Goal: Task Accomplishment & Management: Manage account settings

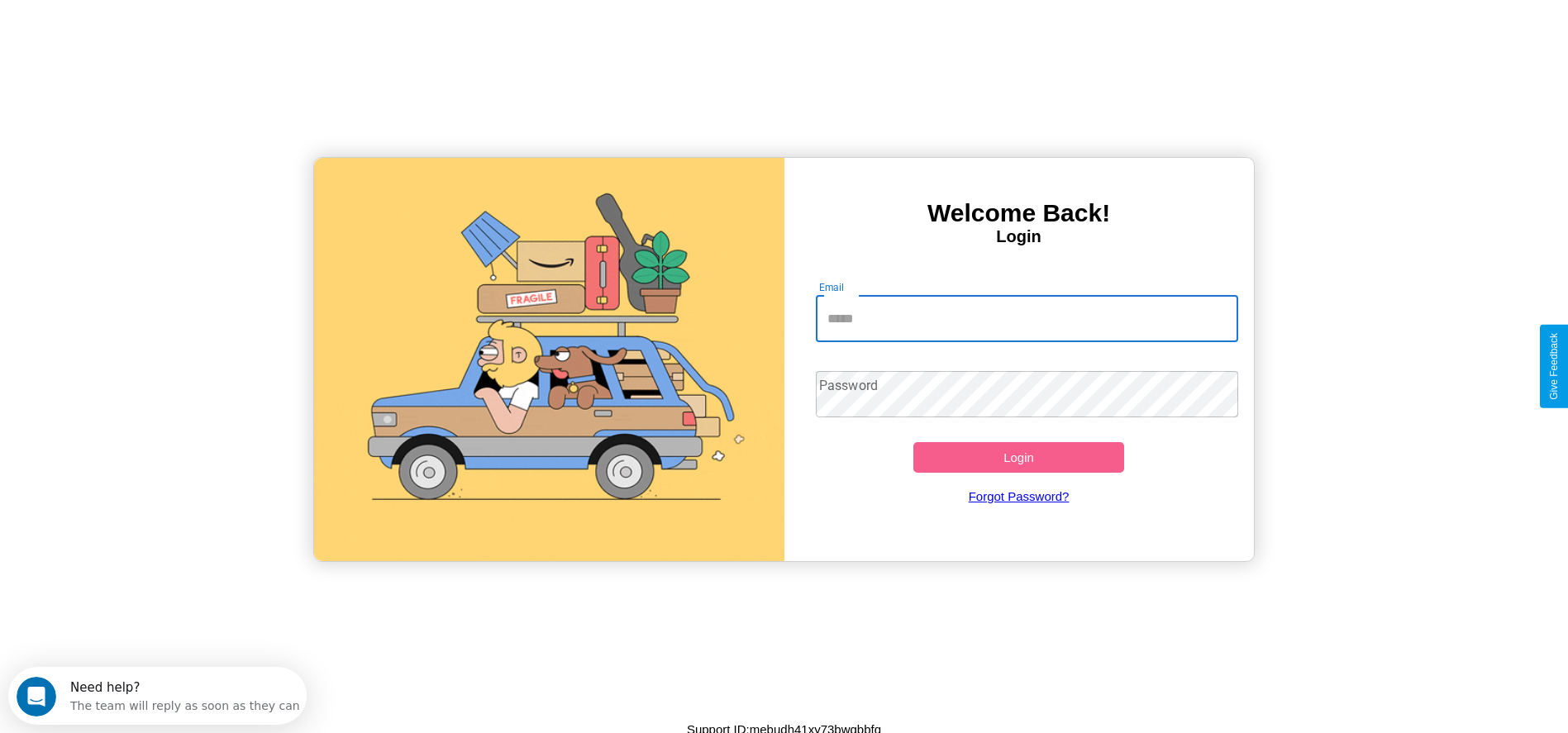
click at [1027, 318] on input "Email" at bounding box center [1028, 318] width 422 height 46
type input "**********"
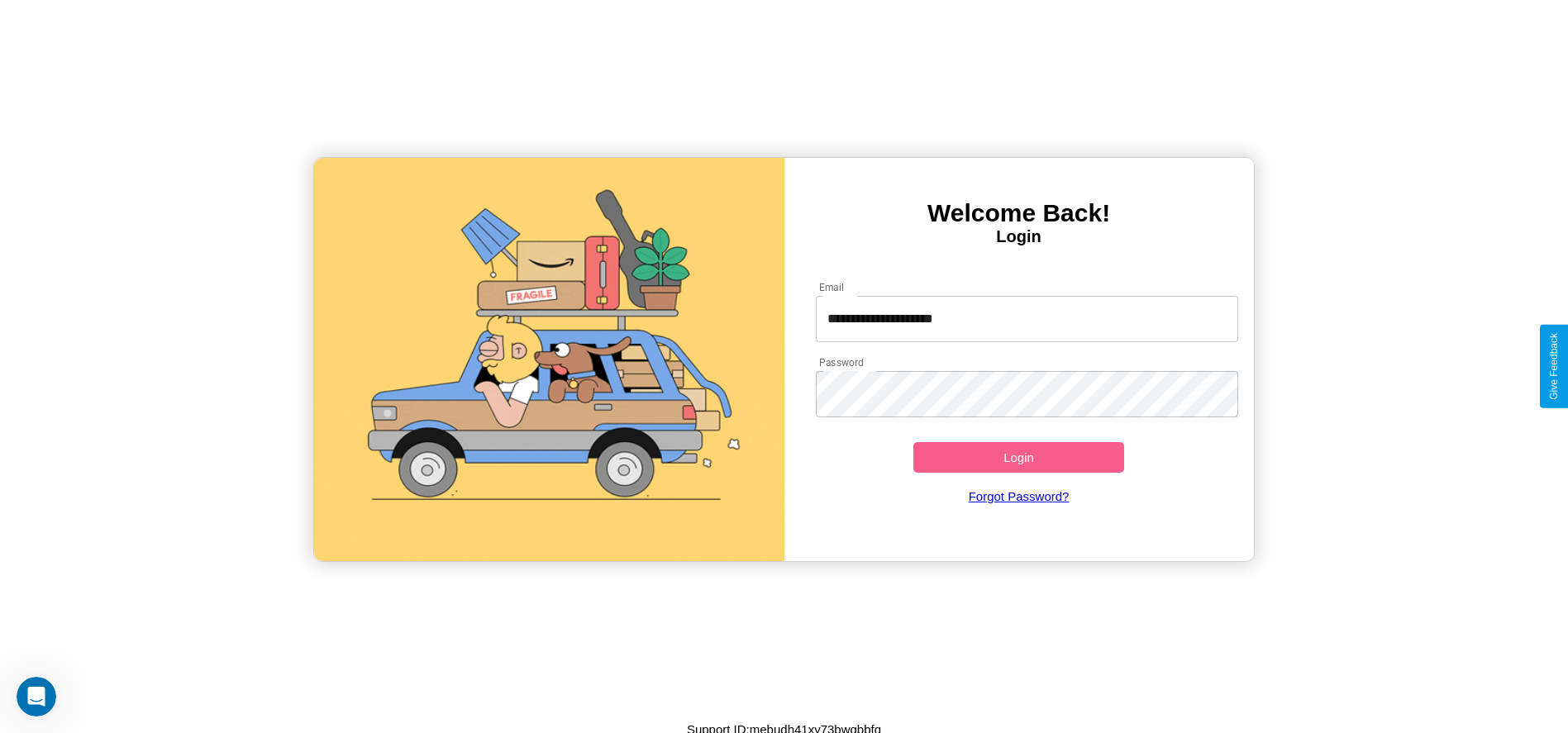
click at [1019, 457] on button "Login" at bounding box center [1019, 457] width 211 height 30
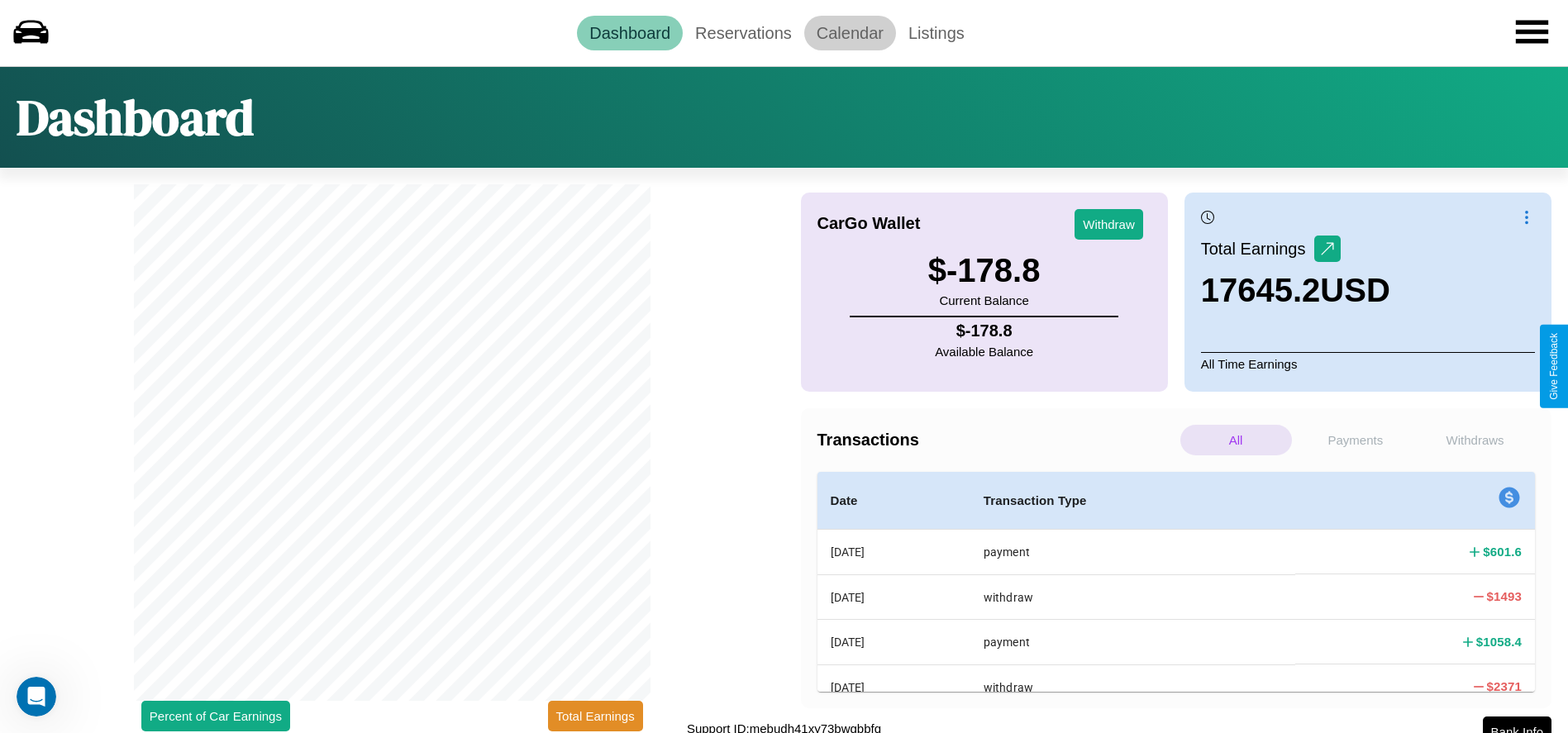
click at [850, 32] on link "Calendar" at bounding box center [850, 32] width 91 height 34
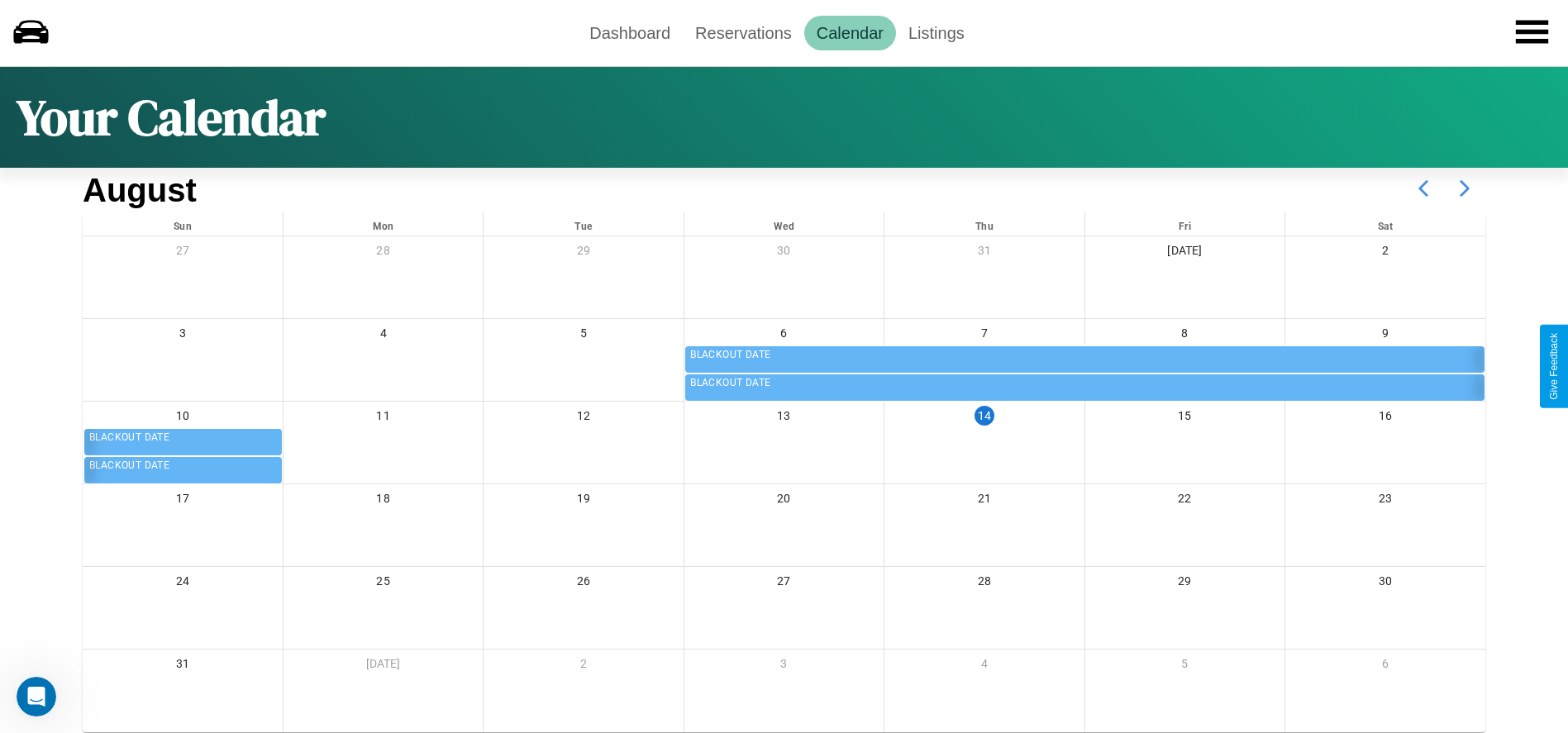
click at [1465, 189] on icon at bounding box center [1465, 189] width 41 height 41
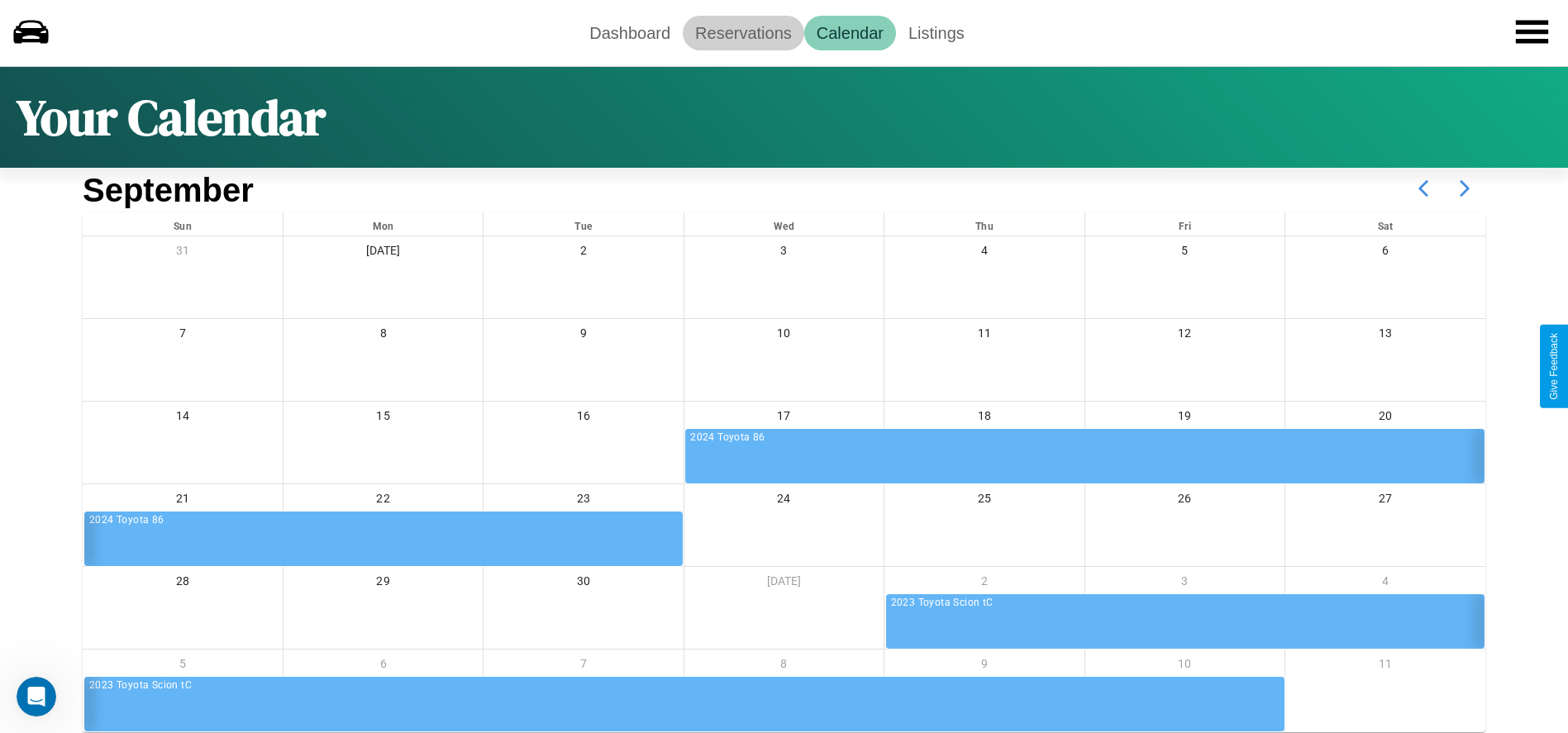
click at [744, 32] on link "Reservations" at bounding box center [744, 32] width 122 height 34
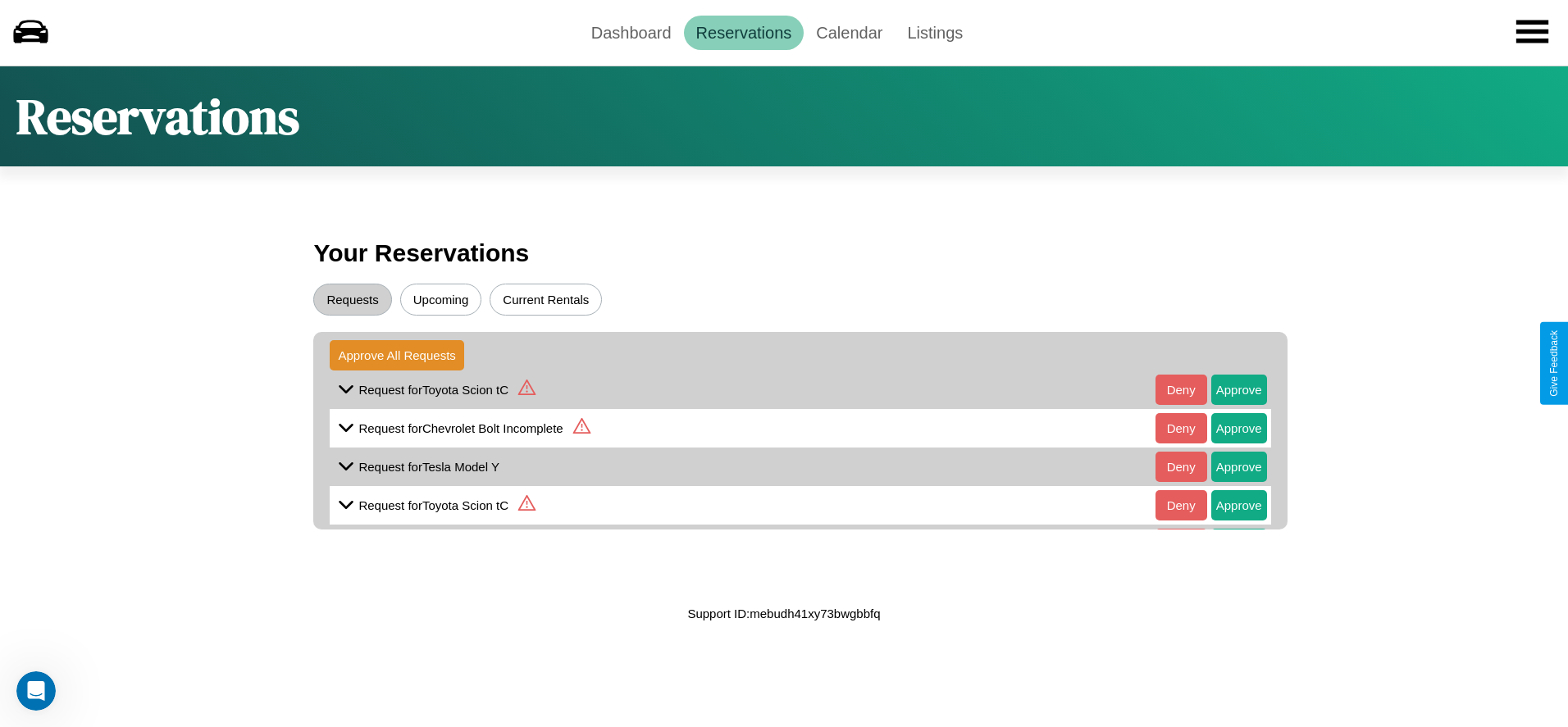
click at [440, 299] on button "Upcoming" at bounding box center [441, 299] width 82 height 32
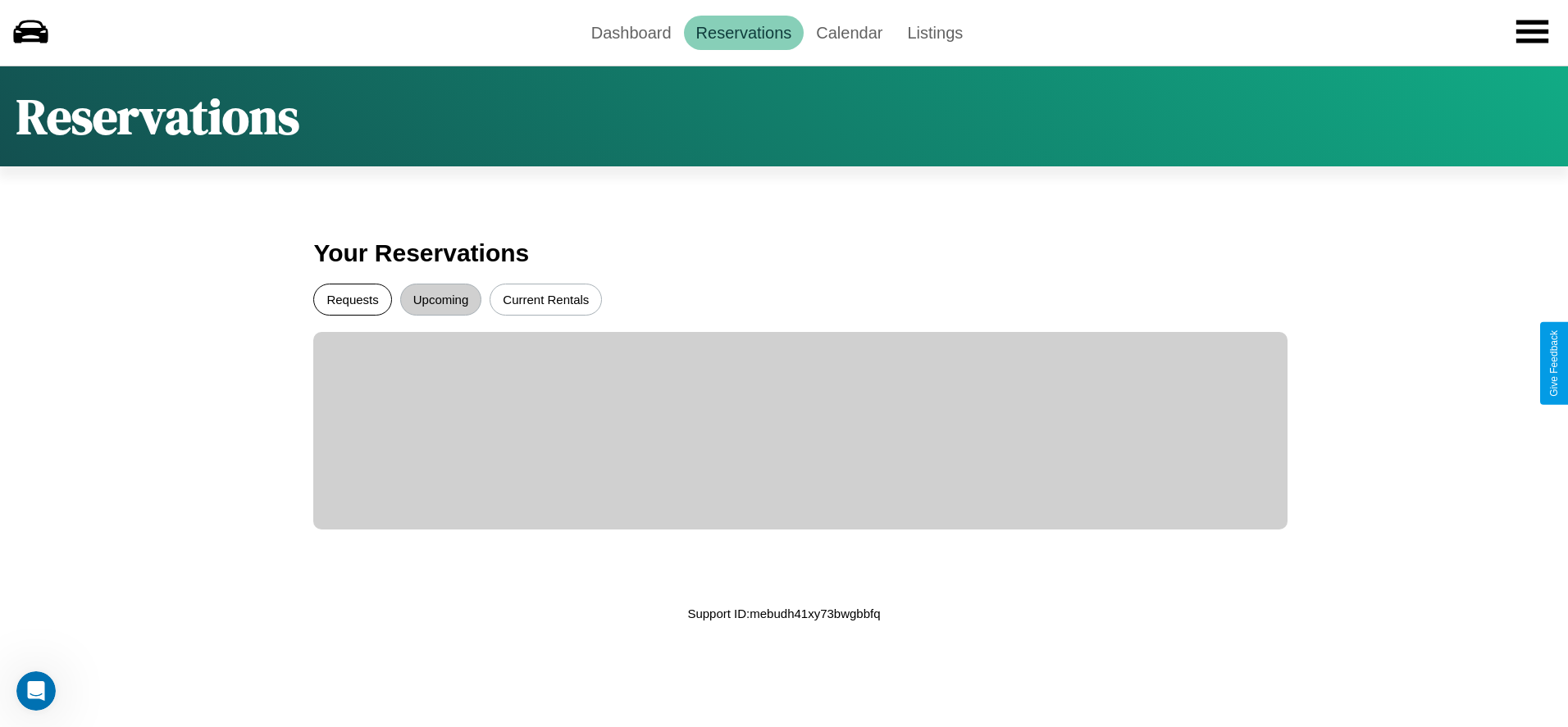
click at [353, 299] on button "Requests" at bounding box center [352, 299] width 78 height 32
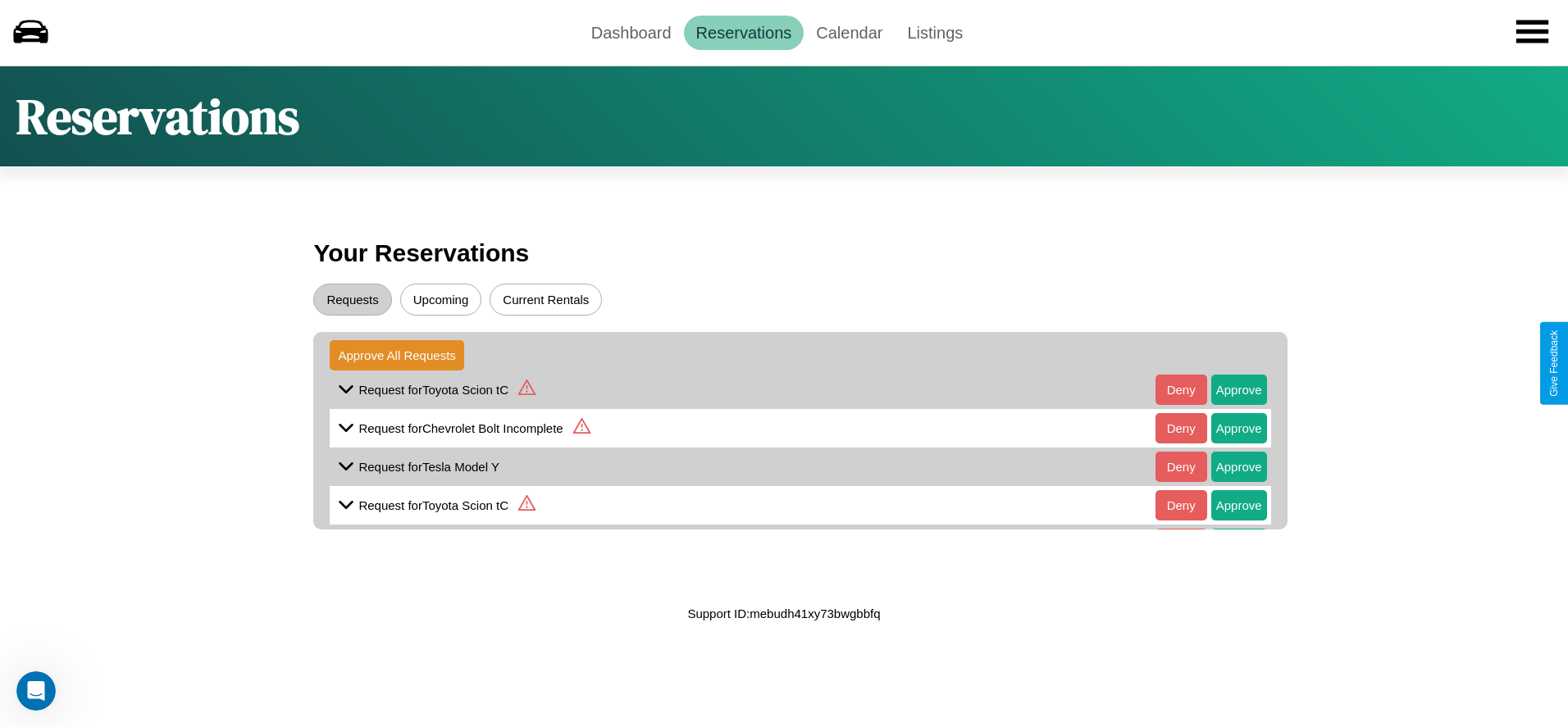
click at [346, 402] on icon at bounding box center [345, 389] width 24 height 24
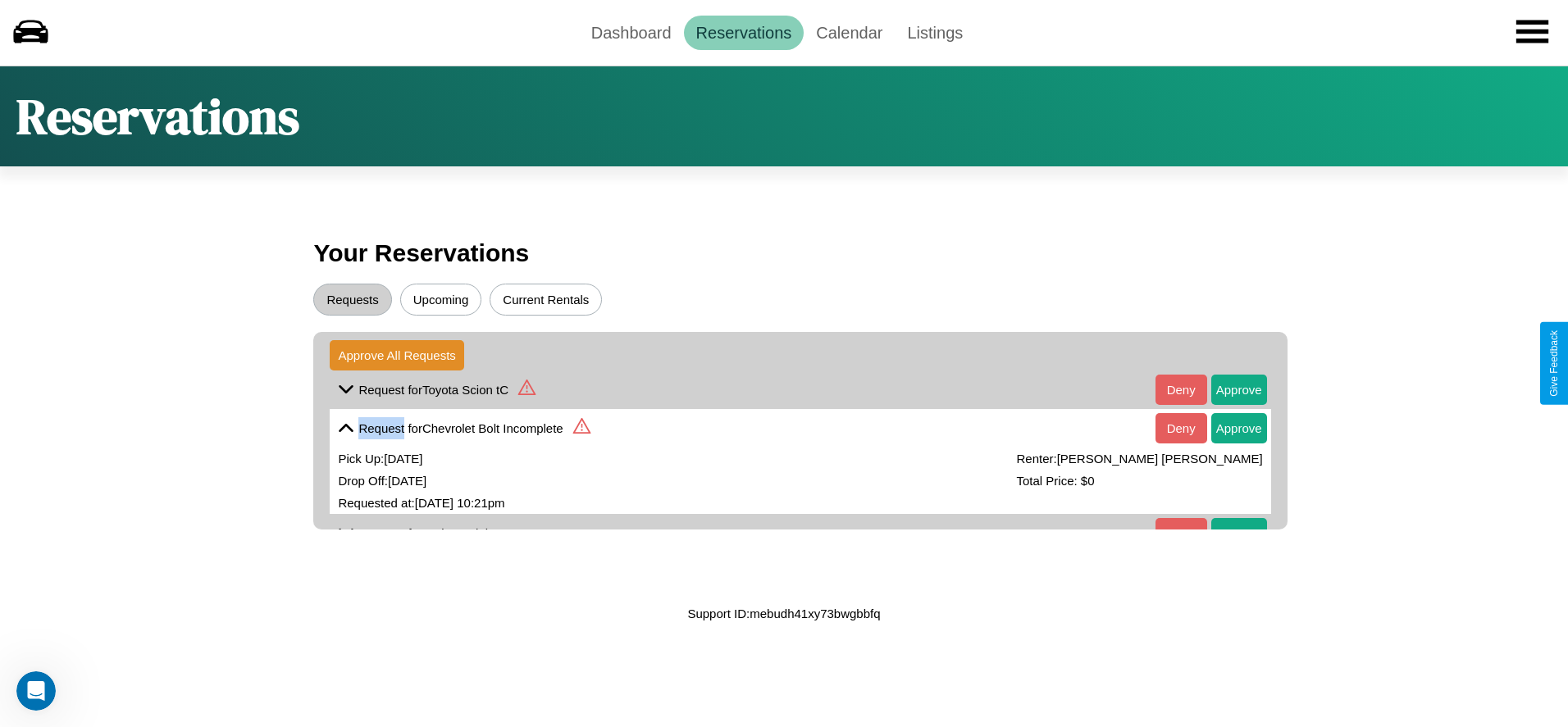
scroll to position [105, 0]
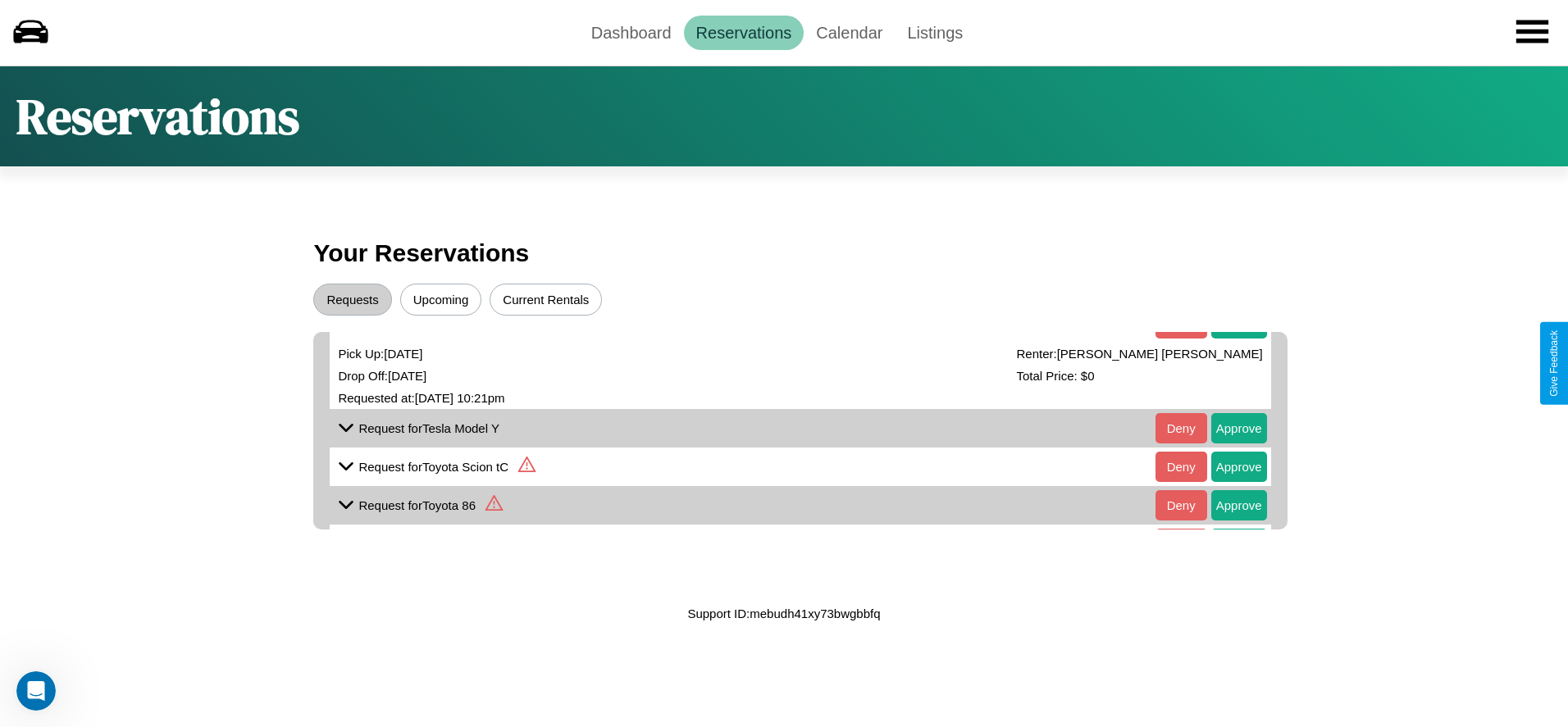
click at [346, 297] on icon at bounding box center [345, 284] width 24 height 24
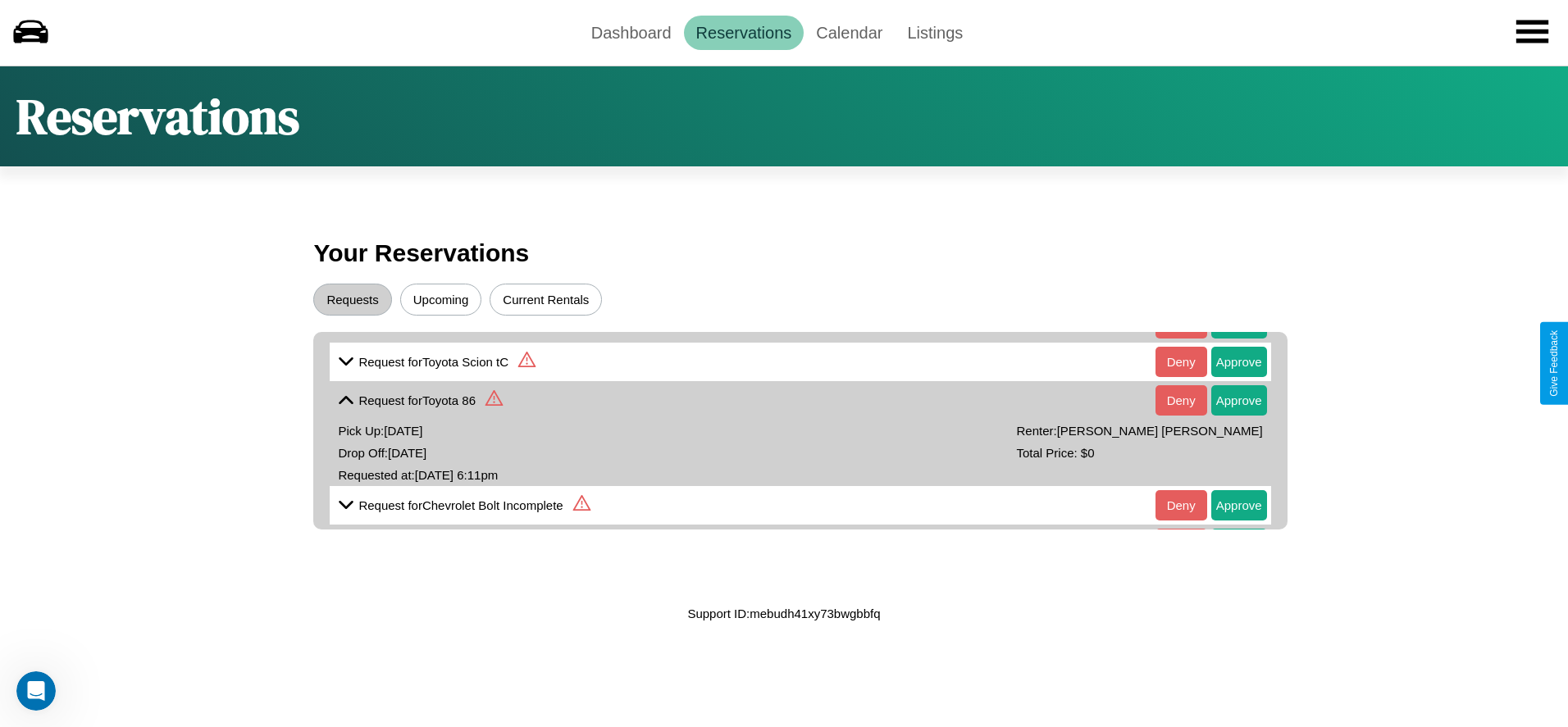
click at [346, 192] on icon at bounding box center [345, 179] width 24 height 24
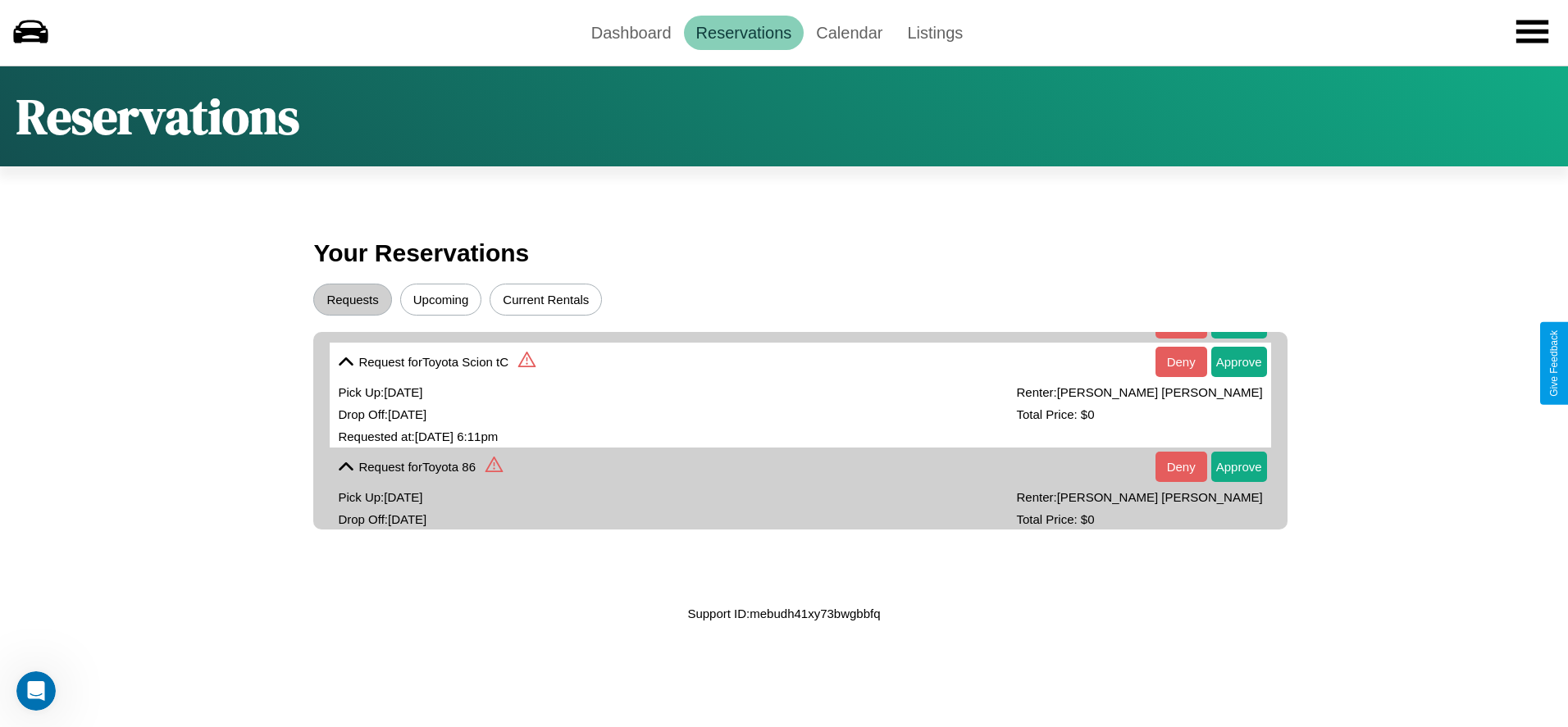
click at [784, 116] on div "Reservations" at bounding box center [784, 116] width 1568 height 101
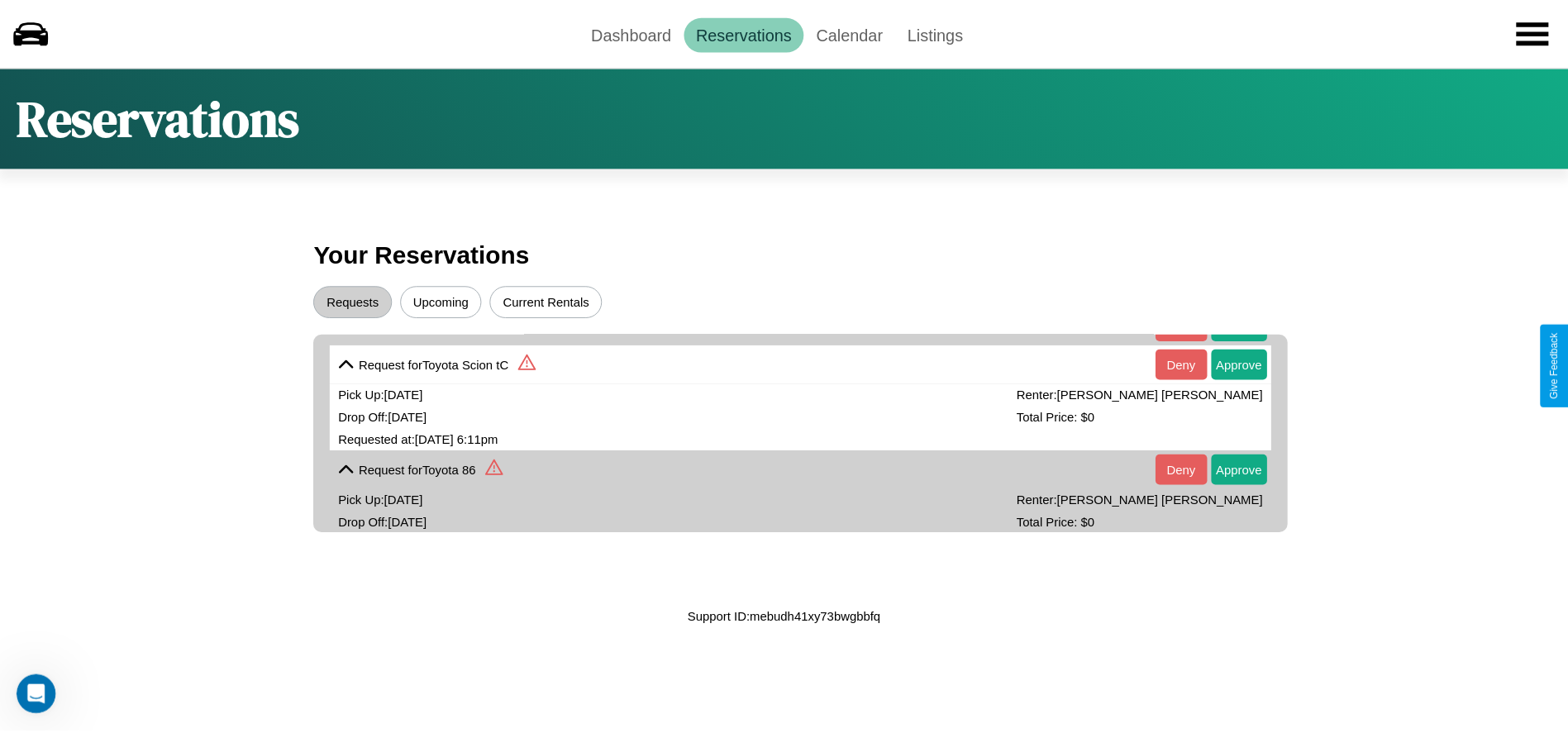
scroll to position [0, 0]
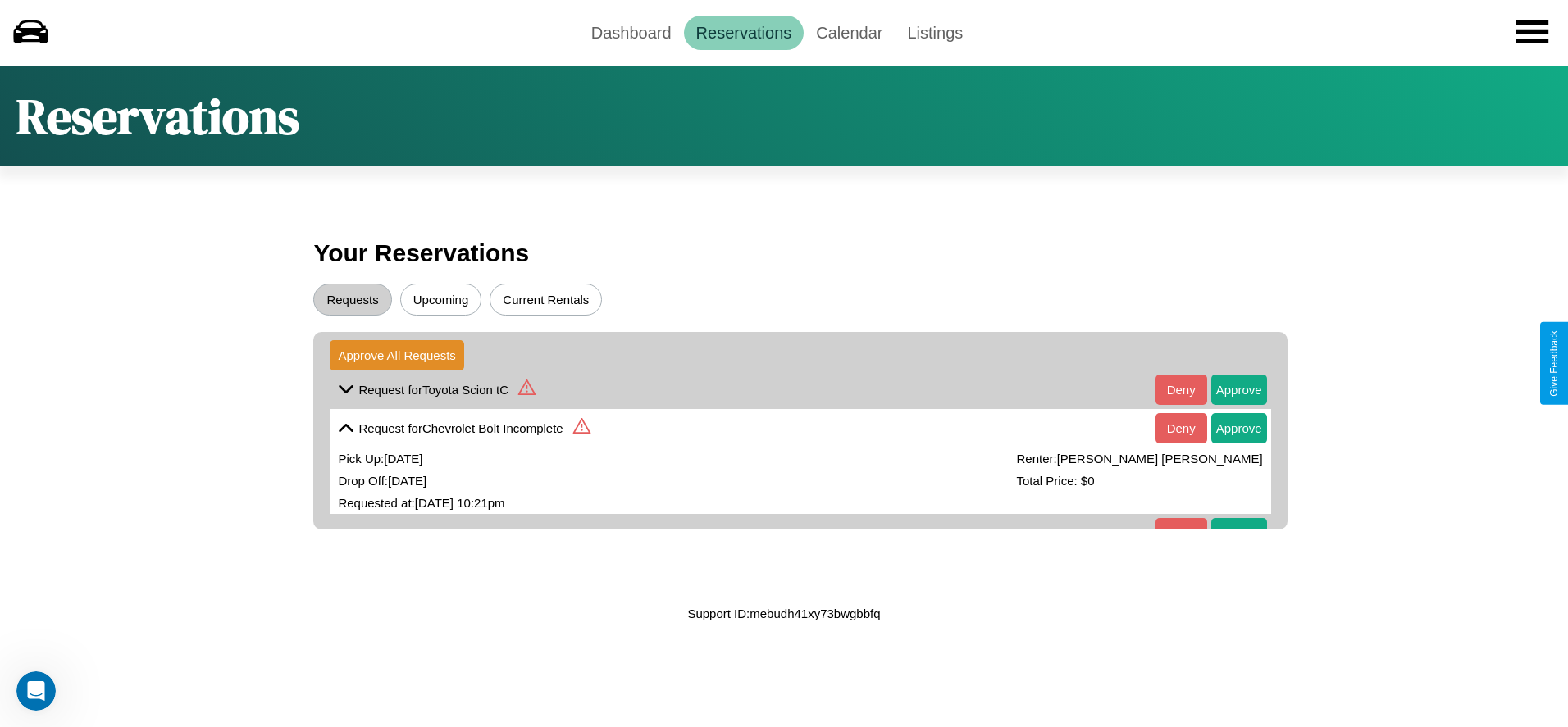
click at [525, 390] on icon at bounding box center [527, 388] width 19 height 16
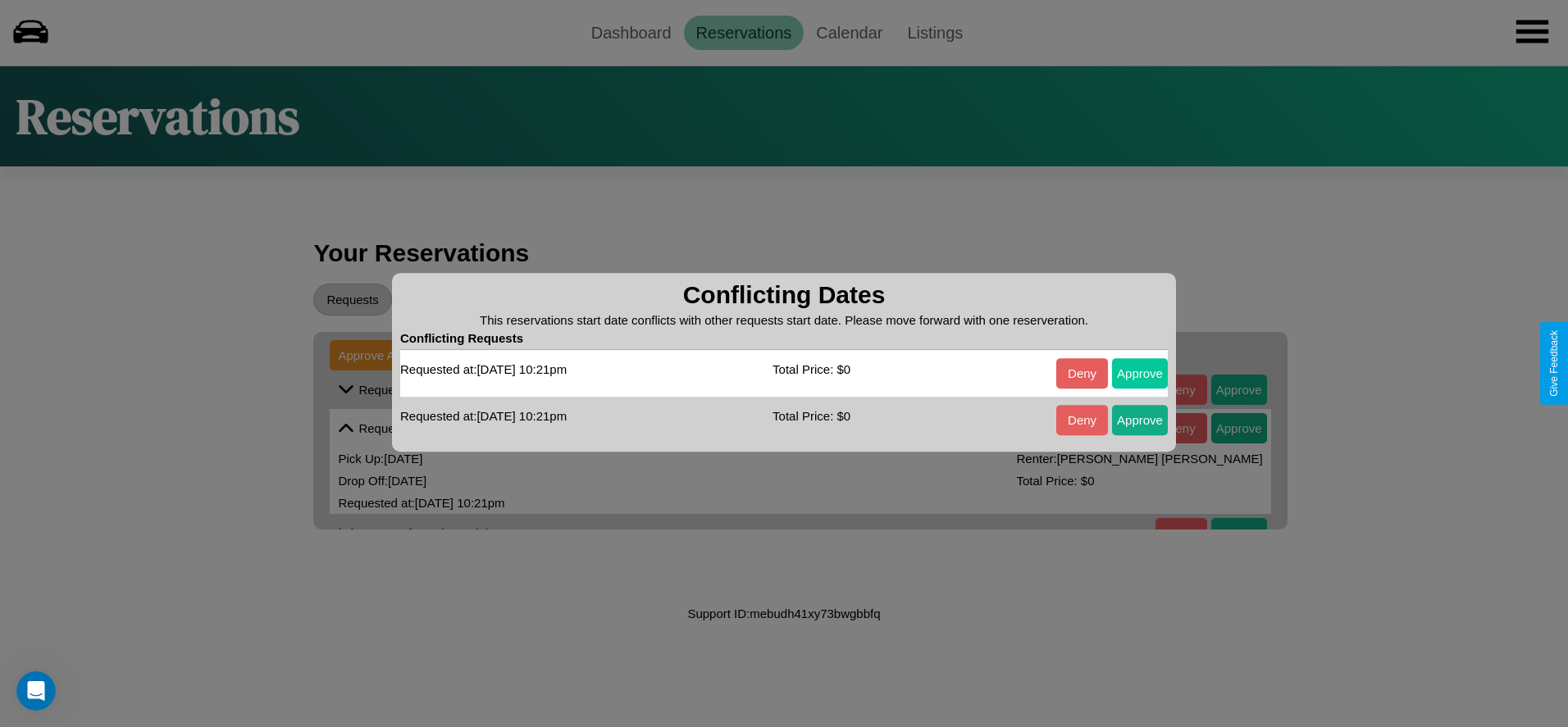
click at [1140, 373] on button "Approve" at bounding box center [1139, 373] width 56 height 30
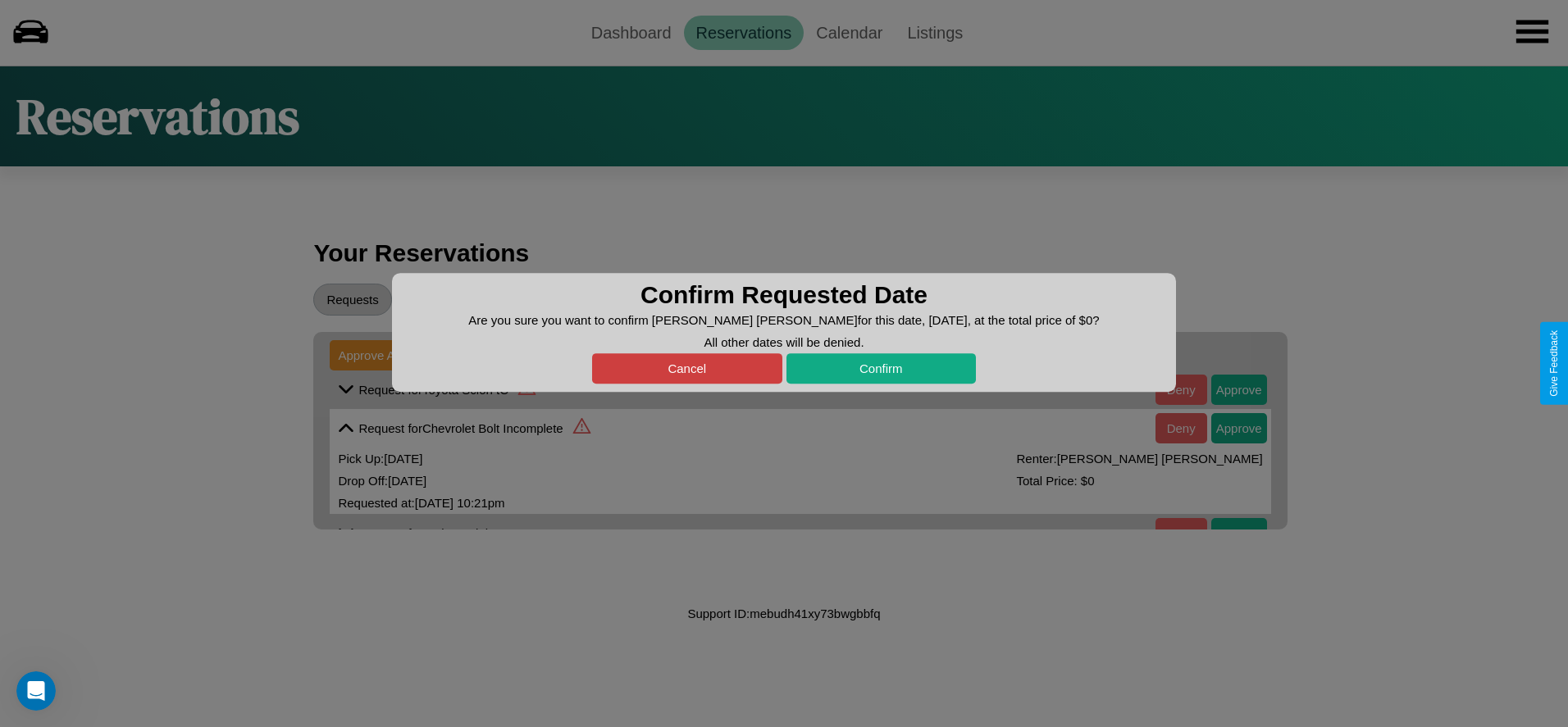
click at [686, 368] on button "Cancel" at bounding box center [687, 368] width 190 height 30
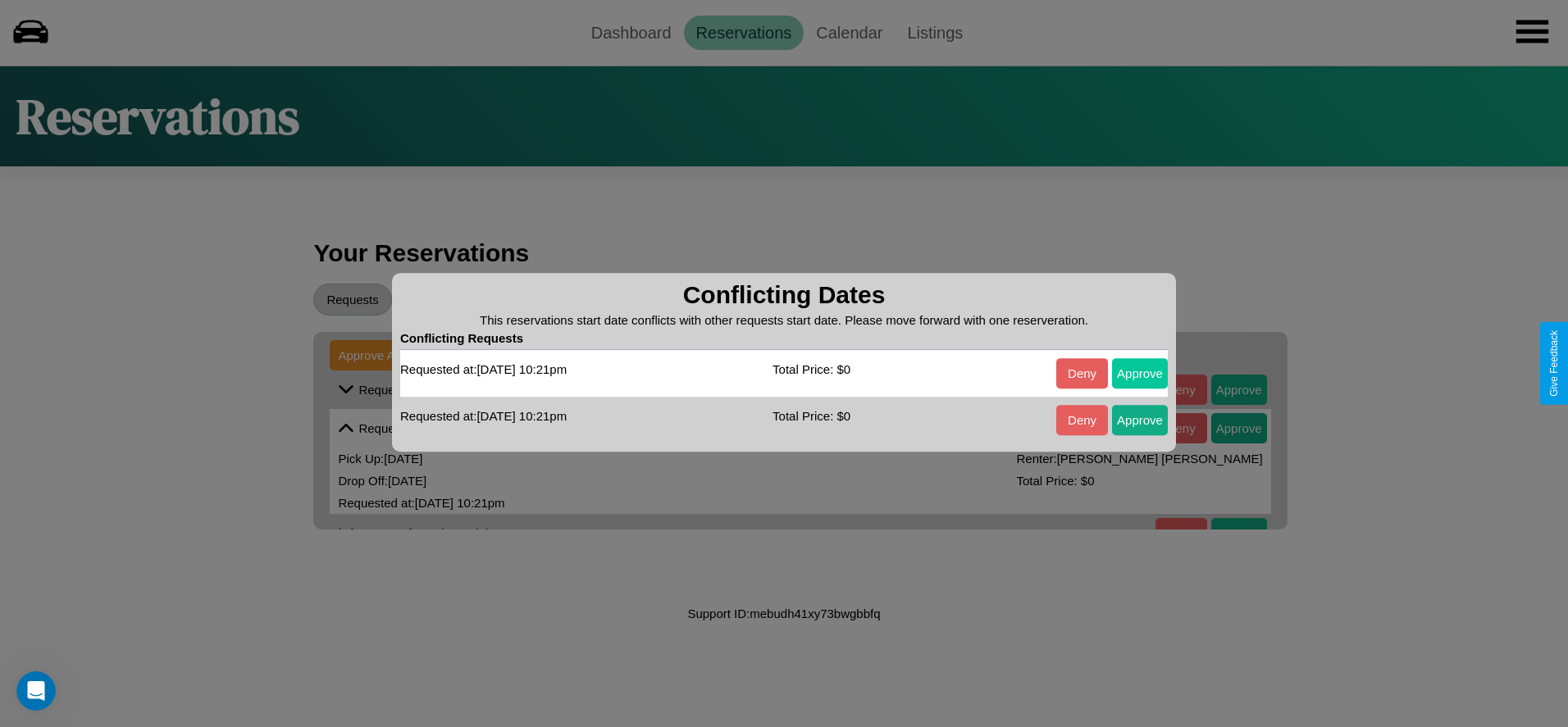
click at [1140, 373] on button "Approve" at bounding box center [1139, 373] width 56 height 30
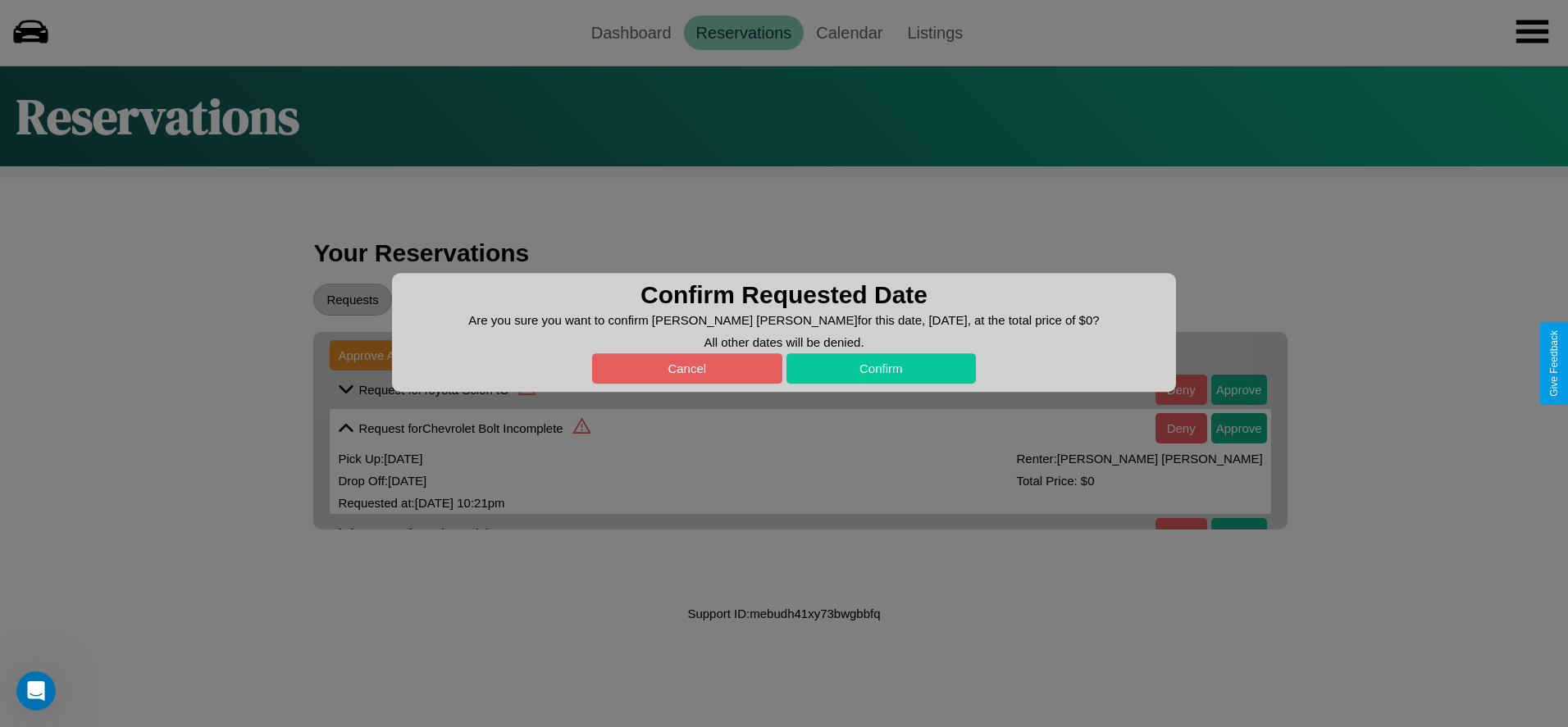
click at [881, 368] on button "Confirm" at bounding box center [881, 368] width 190 height 30
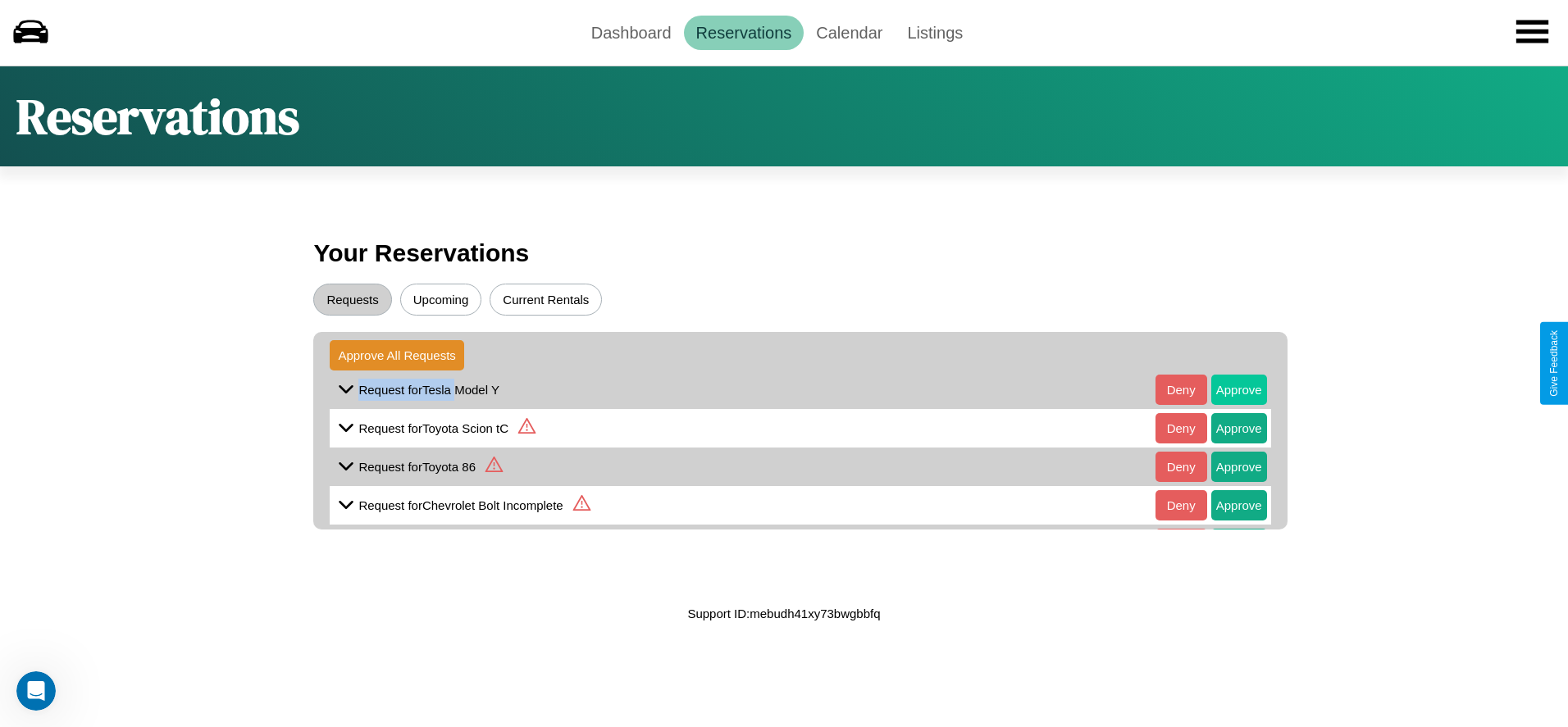
click at [1226, 390] on button "Approve" at bounding box center [1239, 390] width 56 height 30
click at [1226, 405] on button "Approve" at bounding box center [1239, 390] width 56 height 30
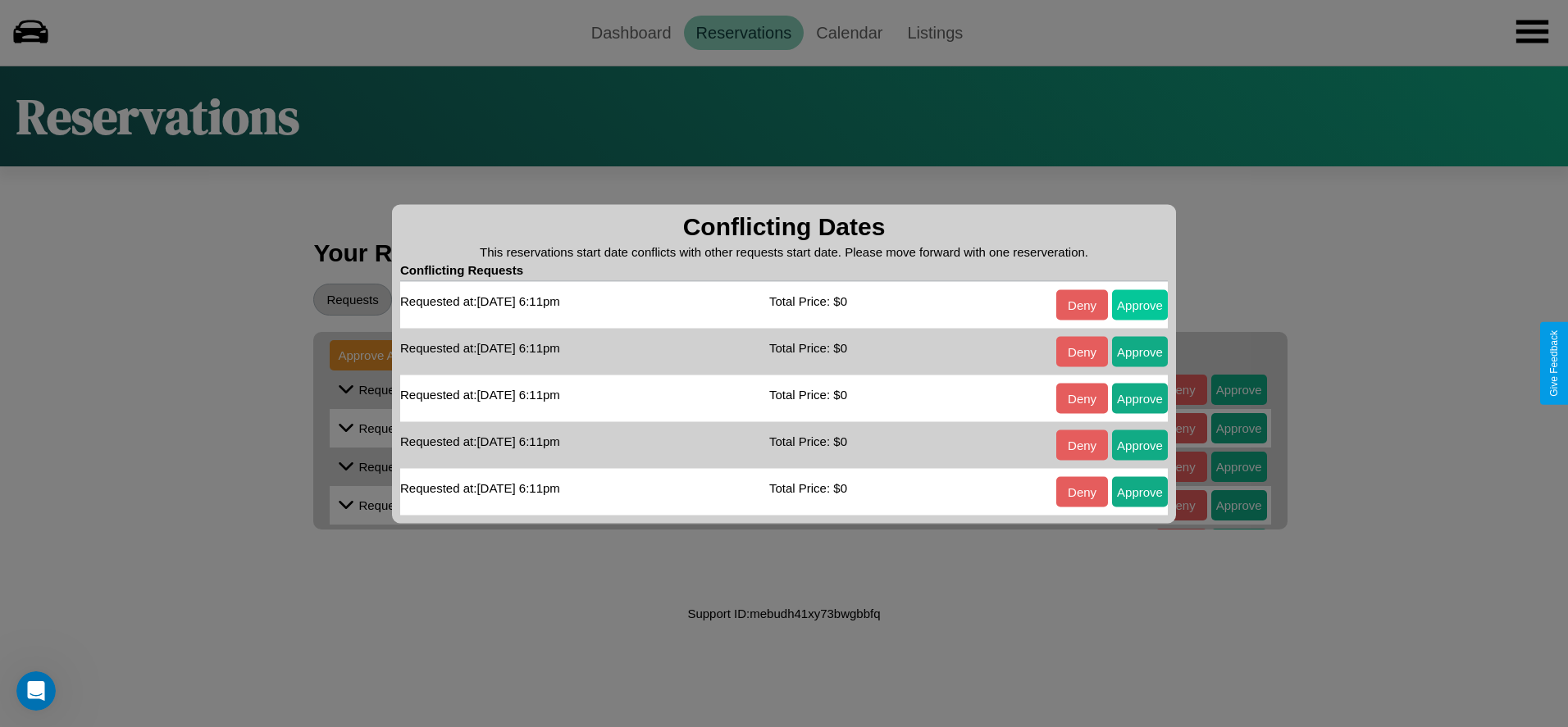
click at [1140, 304] on button "Approve" at bounding box center [1139, 304] width 56 height 30
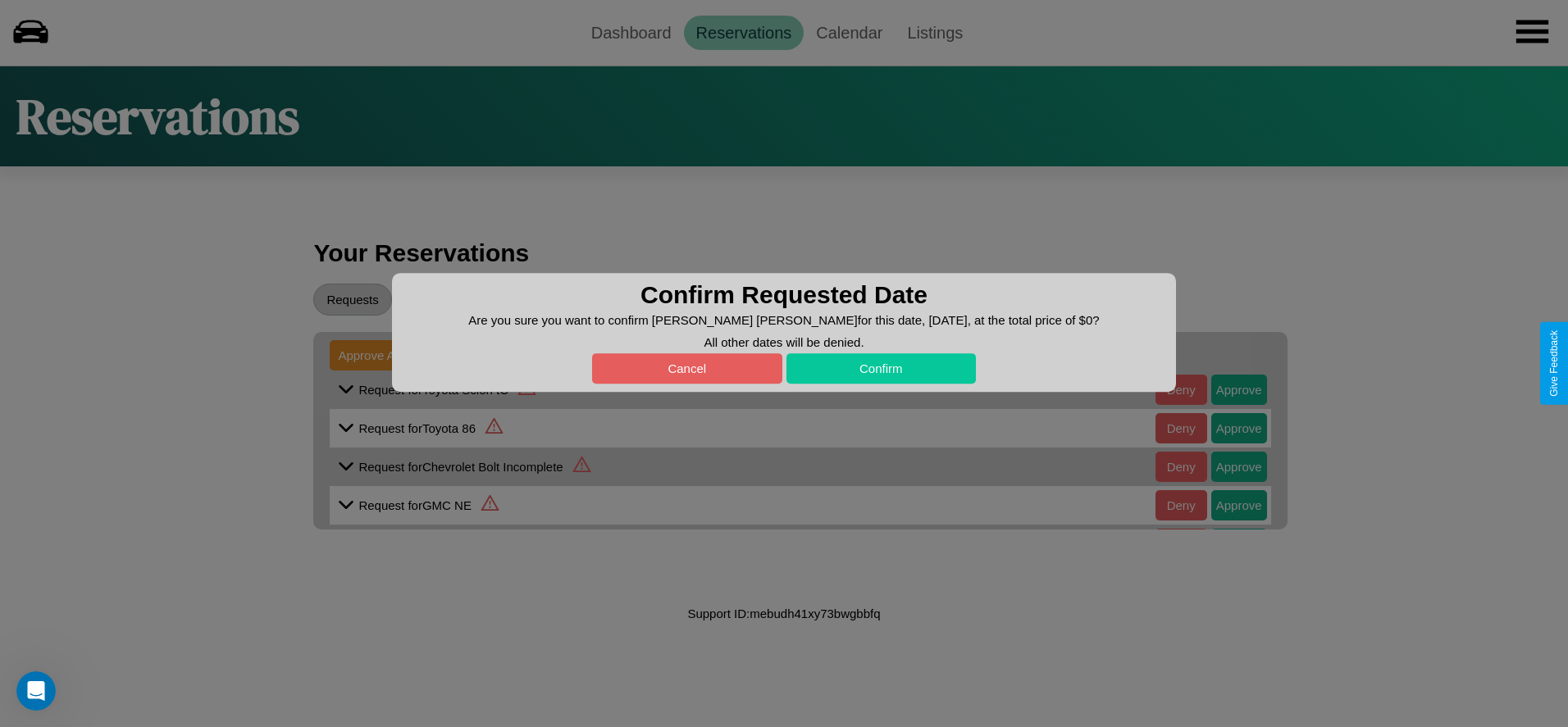
click at [881, 368] on button "Confirm" at bounding box center [881, 368] width 190 height 30
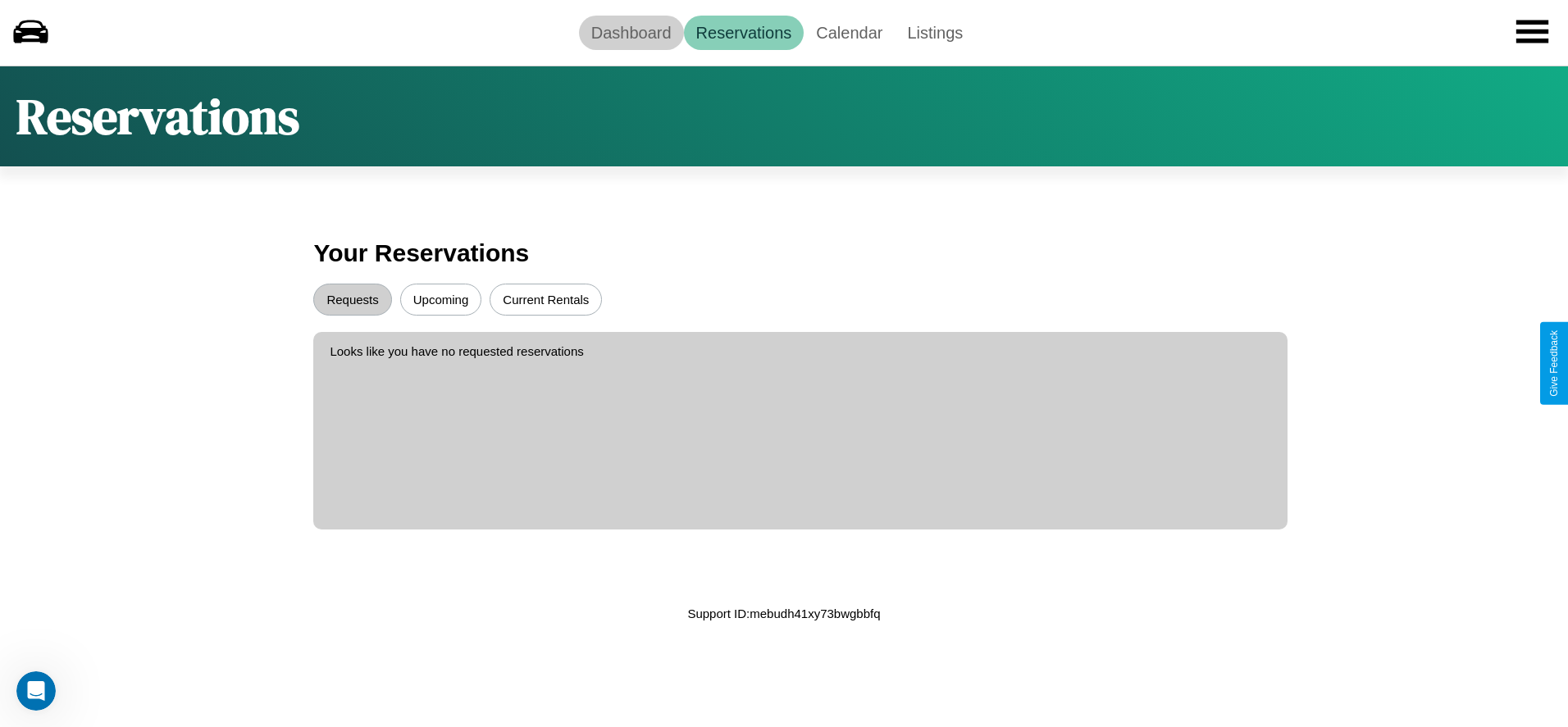
click at [631, 32] on link "Dashboard" at bounding box center [631, 32] width 105 height 34
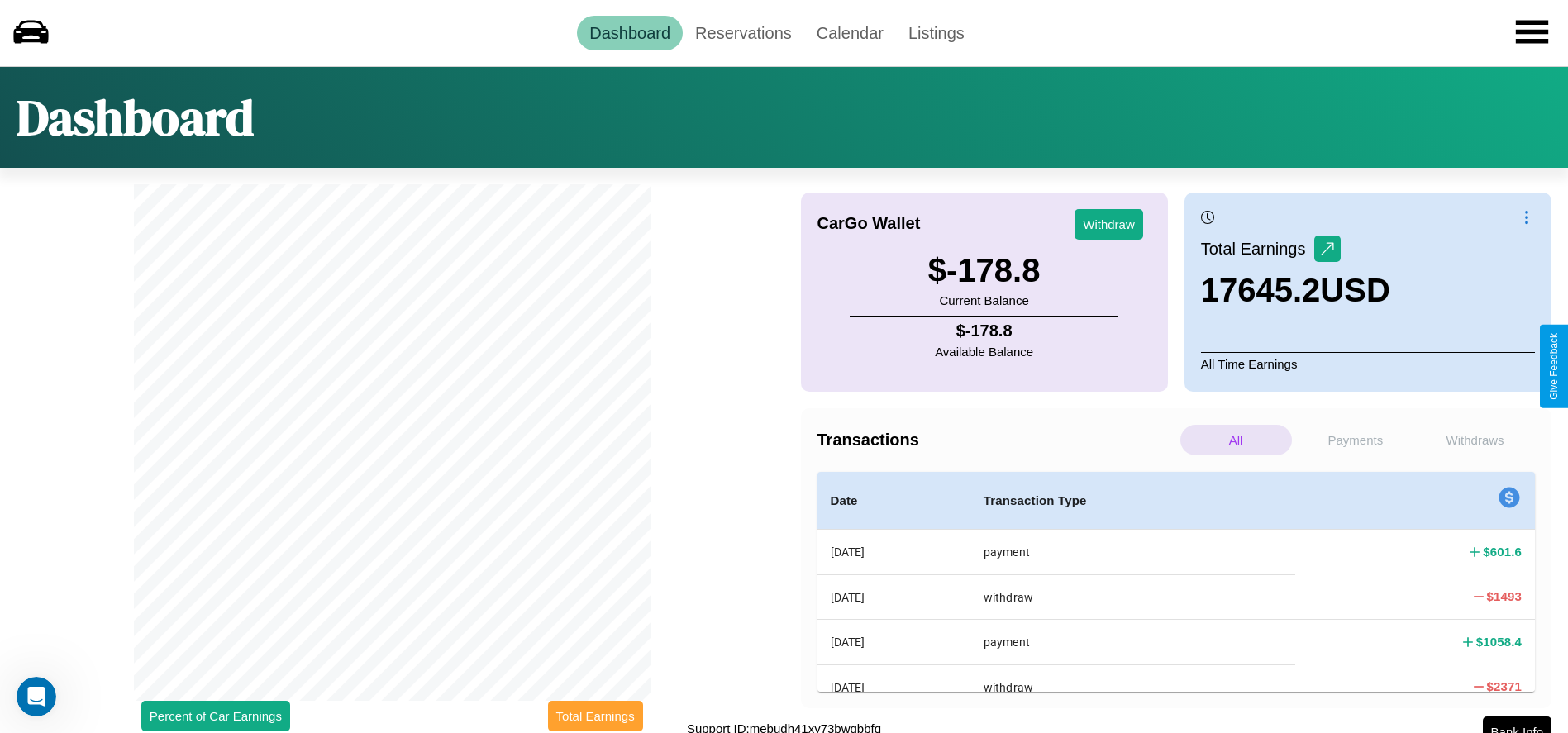
click at [595, 716] on button "Total Earnings" at bounding box center [595, 716] width 95 height 30
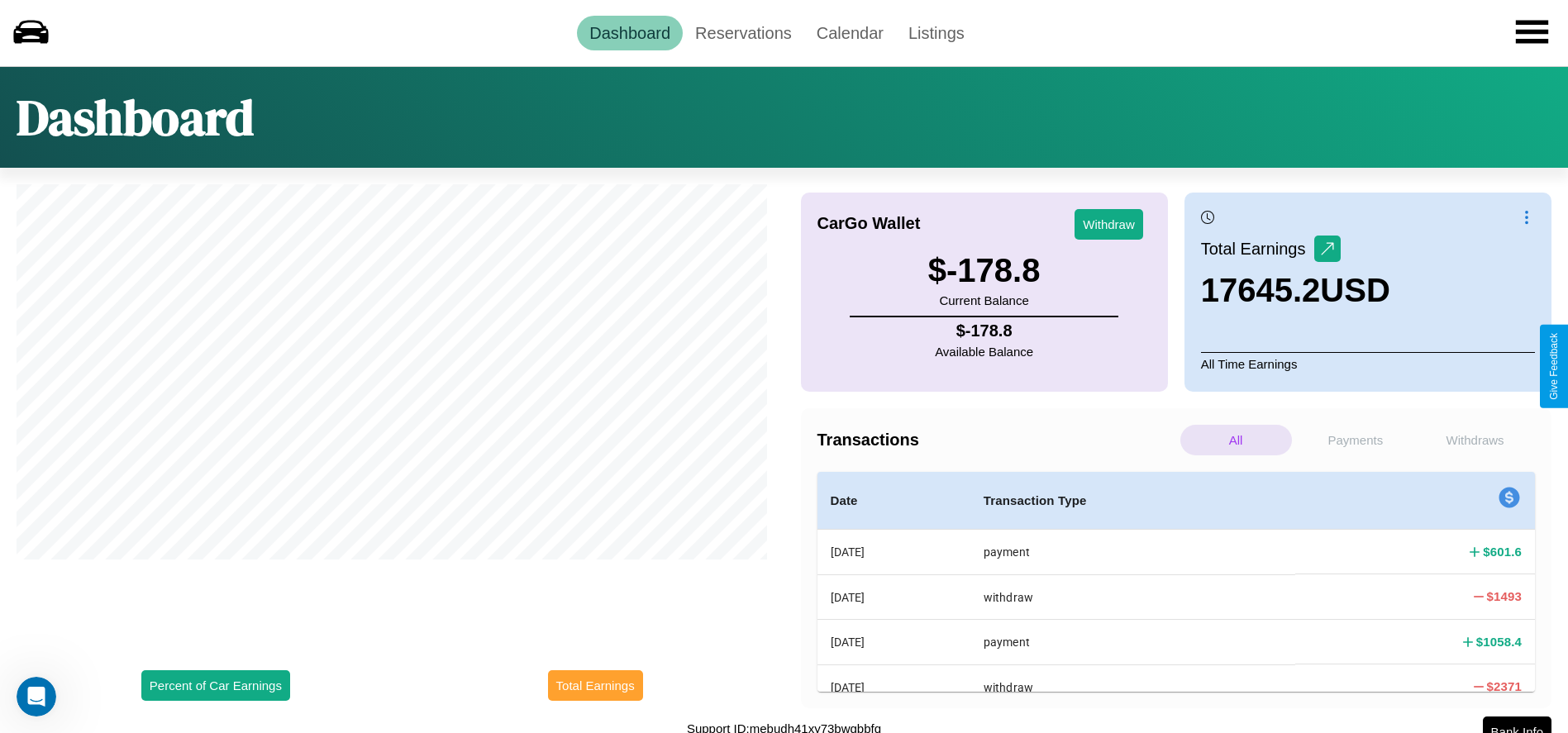
scroll to position [14, 0]
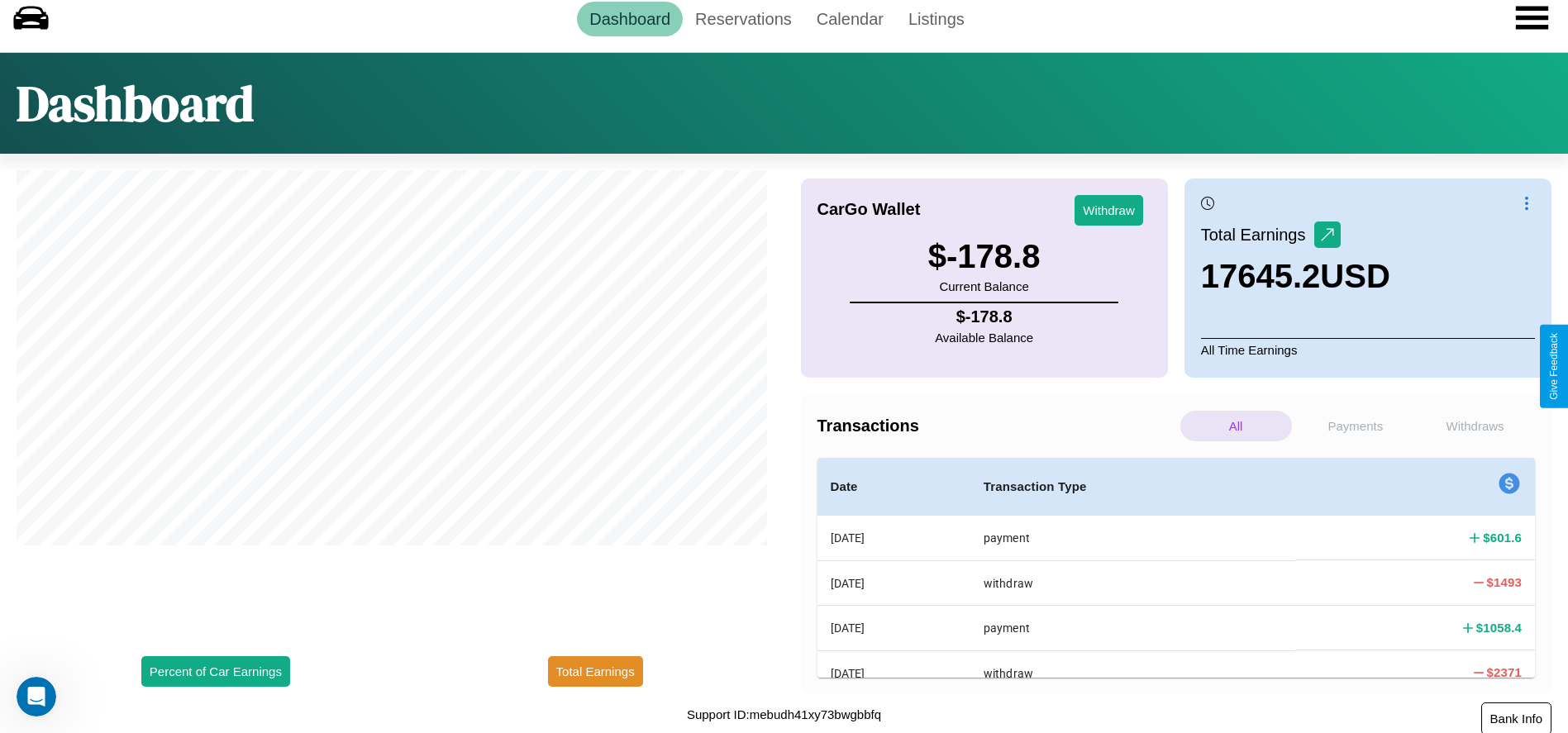
click at [1516, 717] on button "Bank Info" at bounding box center [1517, 718] width 71 height 32
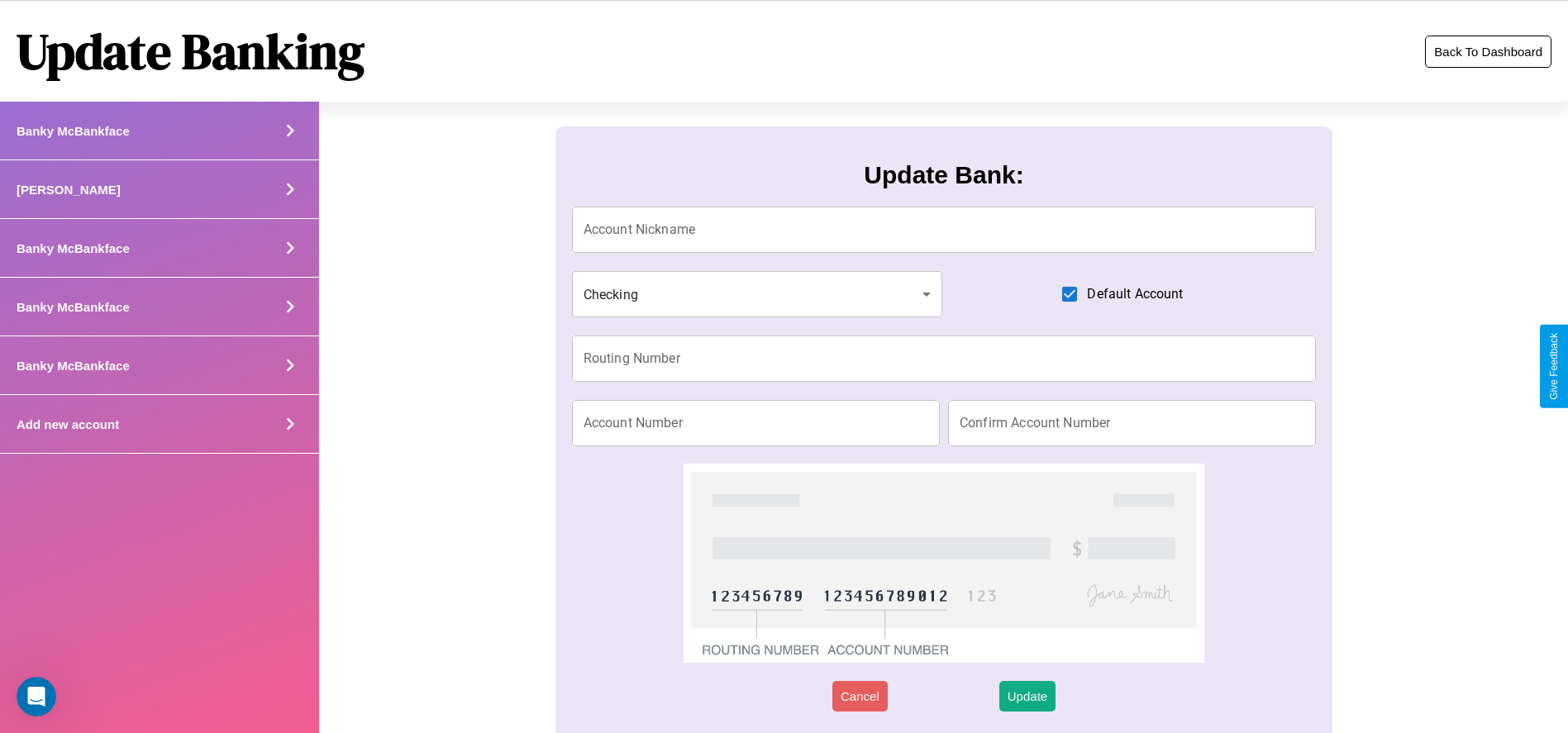
click at [1488, 51] on button "Back To Dashboard" at bounding box center [1488, 51] width 127 height 32
